Goal: Navigation & Orientation: Find specific page/section

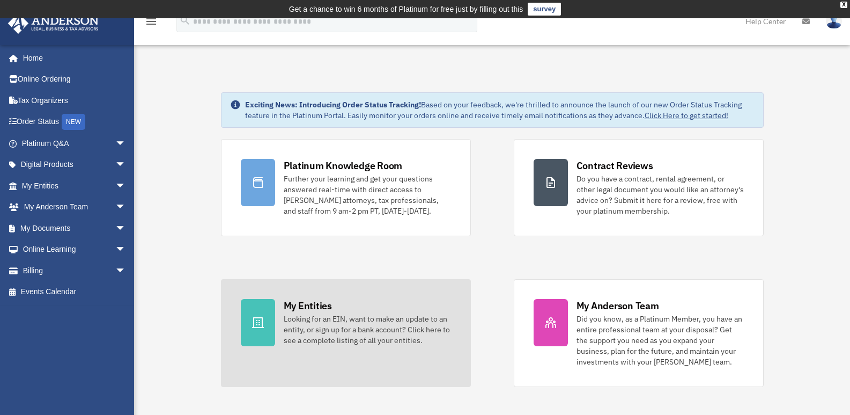
click at [322, 313] on div "Looking for an EIN, want to make an update to an entity, or sign up for a bank …" at bounding box center [367, 329] width 167 height 32
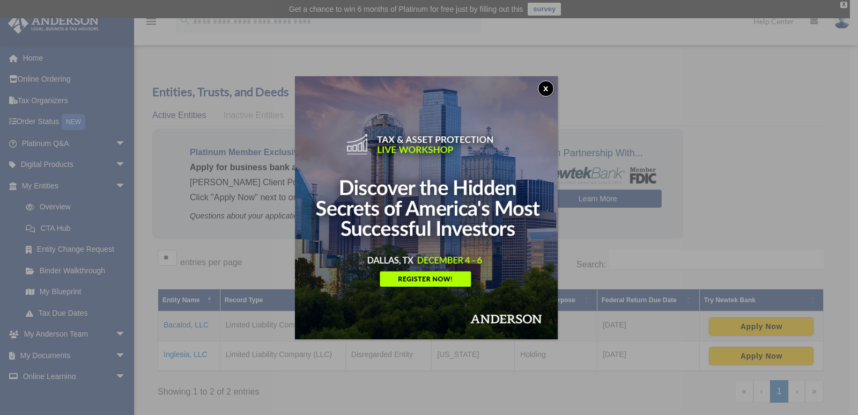
click at [547, 82] on button "x" at bounding box center [546, 88] width 16 height 16
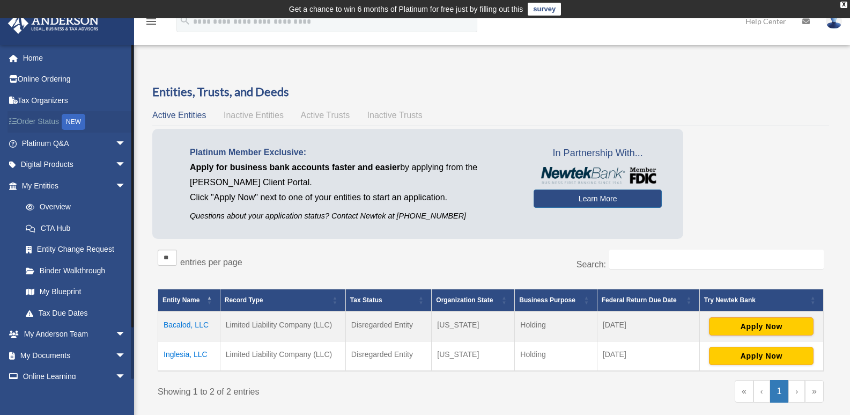
click at [51, 119] on link "Order Status NEW" at bounding box center [75, 122] width 135 height 22
click at [53, 270] on link "Binder Walkthrough" at bounding box center [78, 270] width 127 height 21
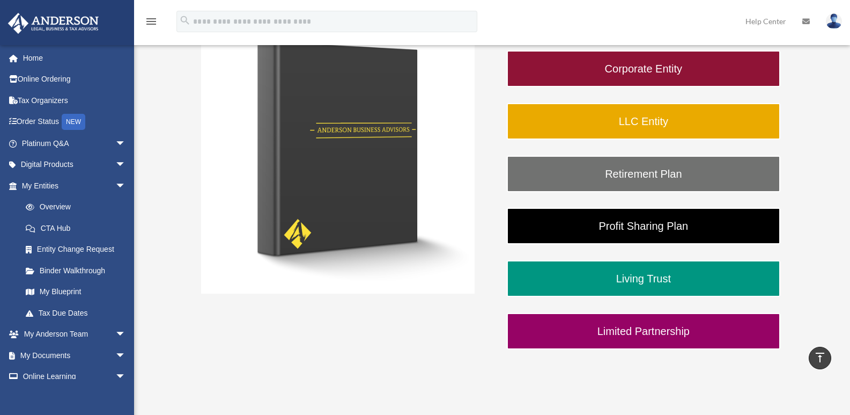
scroll to position [215, 0]
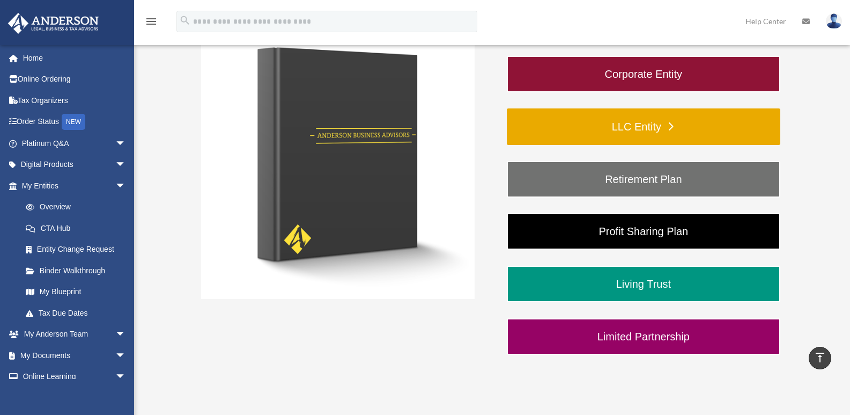
click at [665, 131] on link "LLC Entity" at bounding box center [644, 126] width 274 height 36
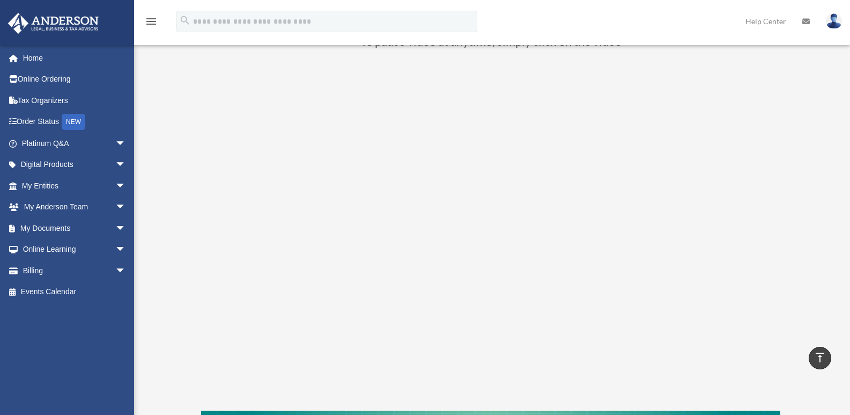
scroll to position [107, 0]
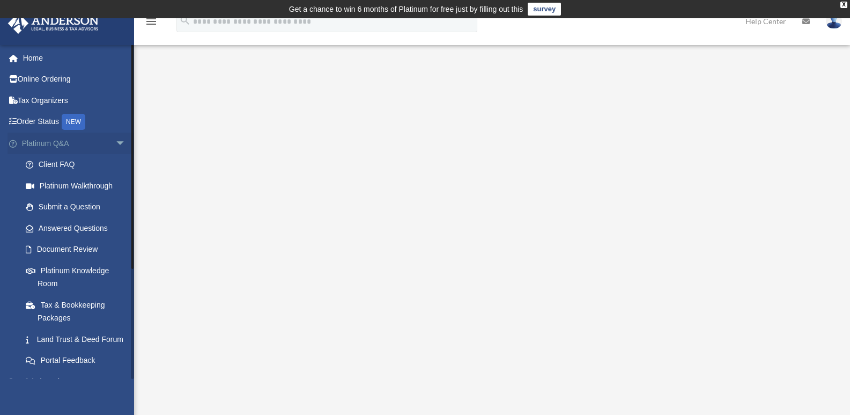
click at [115, 140] on span "arrow_drop_down" at bounding box center [125, 143] width 21 height 22
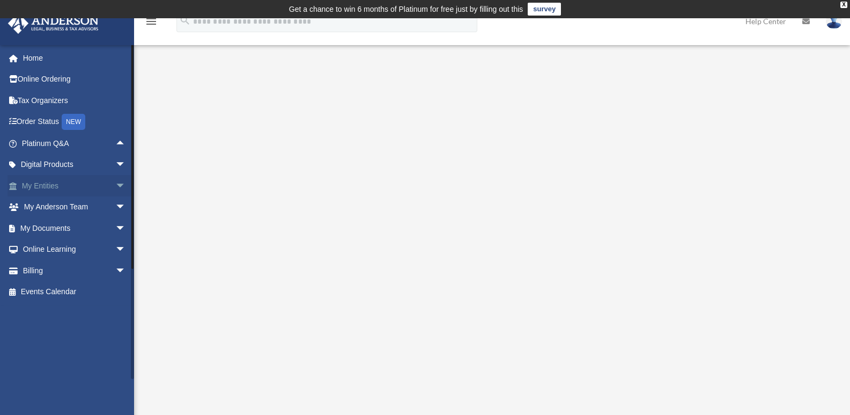
click at [42, 183] on link "My Entities arrow_drop_down" at bounding box center [75, 185] width 135 height 21
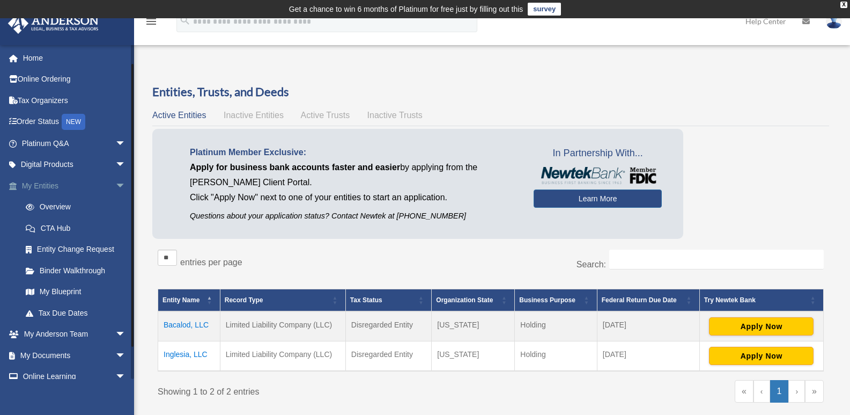
scroll to position [53, 0]
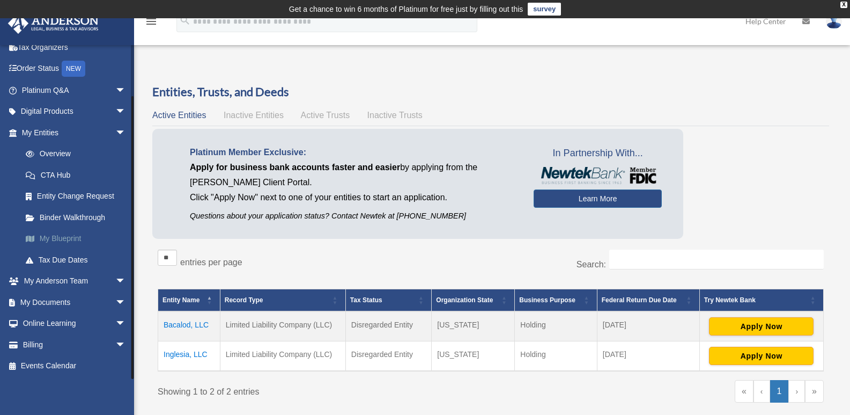
click at [51, 238] on link "My Blueprint" at bounding box center [78, 238] width 127 height 21
